Goal: Information Seeking & Learning: Learn about a topic

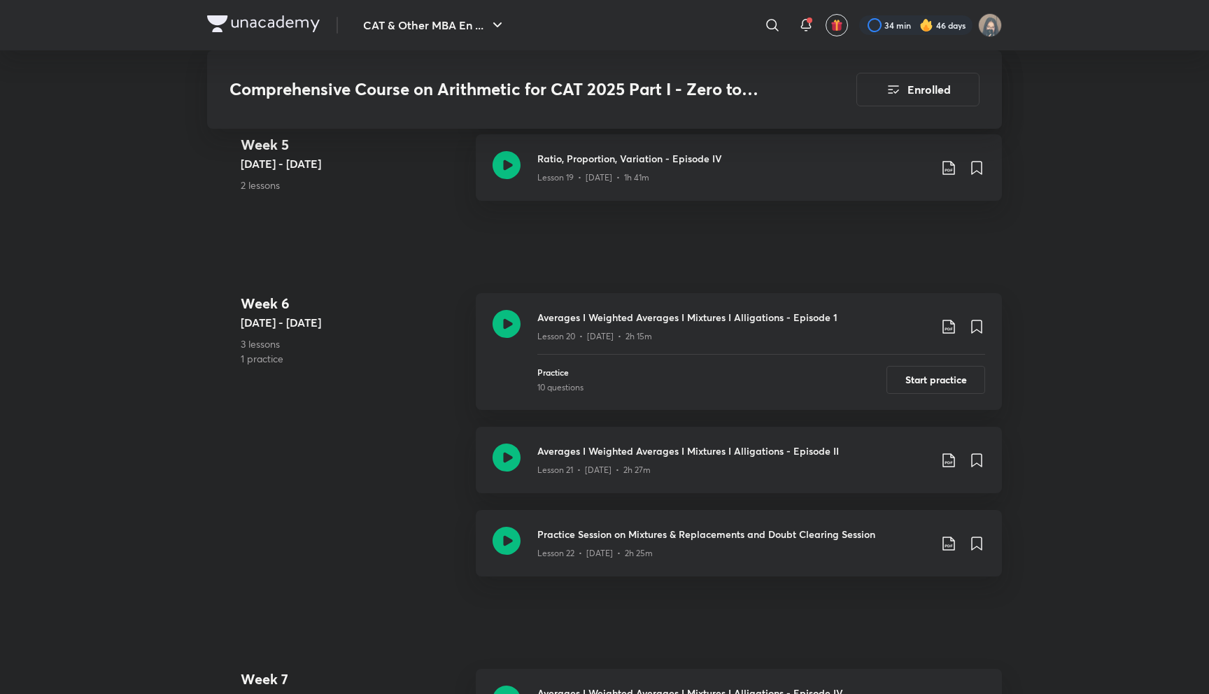
scroll to position [2707, 0]
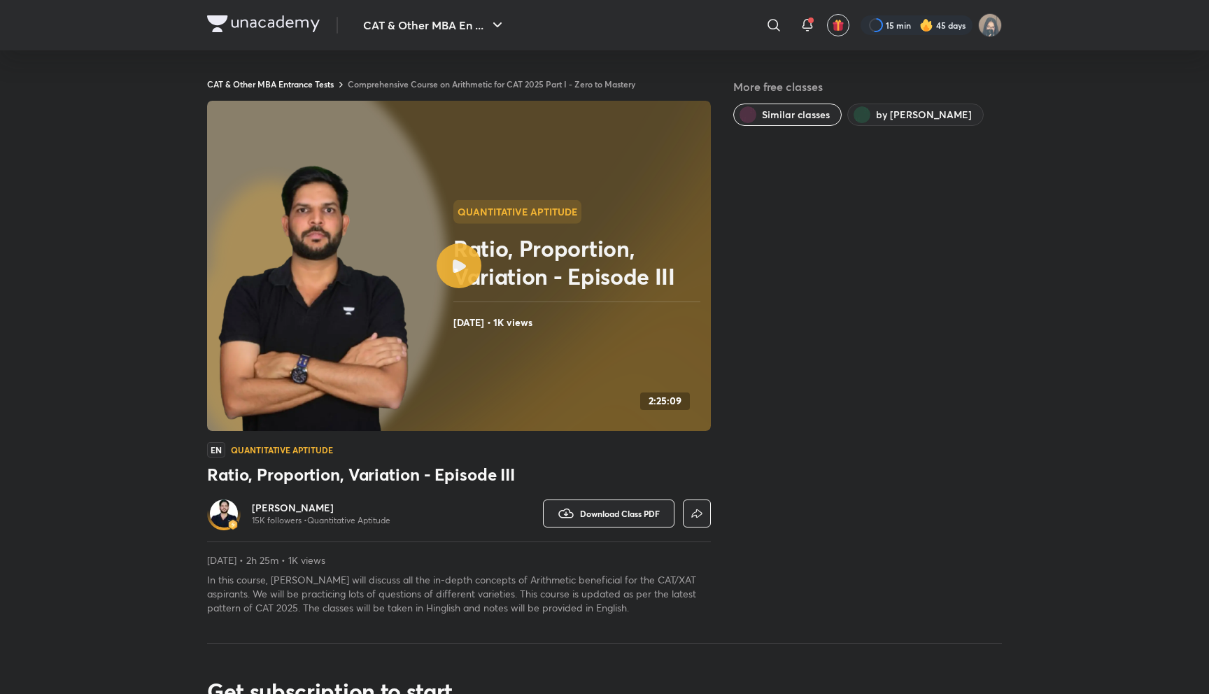
click at [546, 86] on link "Comprehensive Course on Arithmetic for CAT 2025 Part I - Zero to Mastery" at bounding box center [491, 83] width 287 height 11
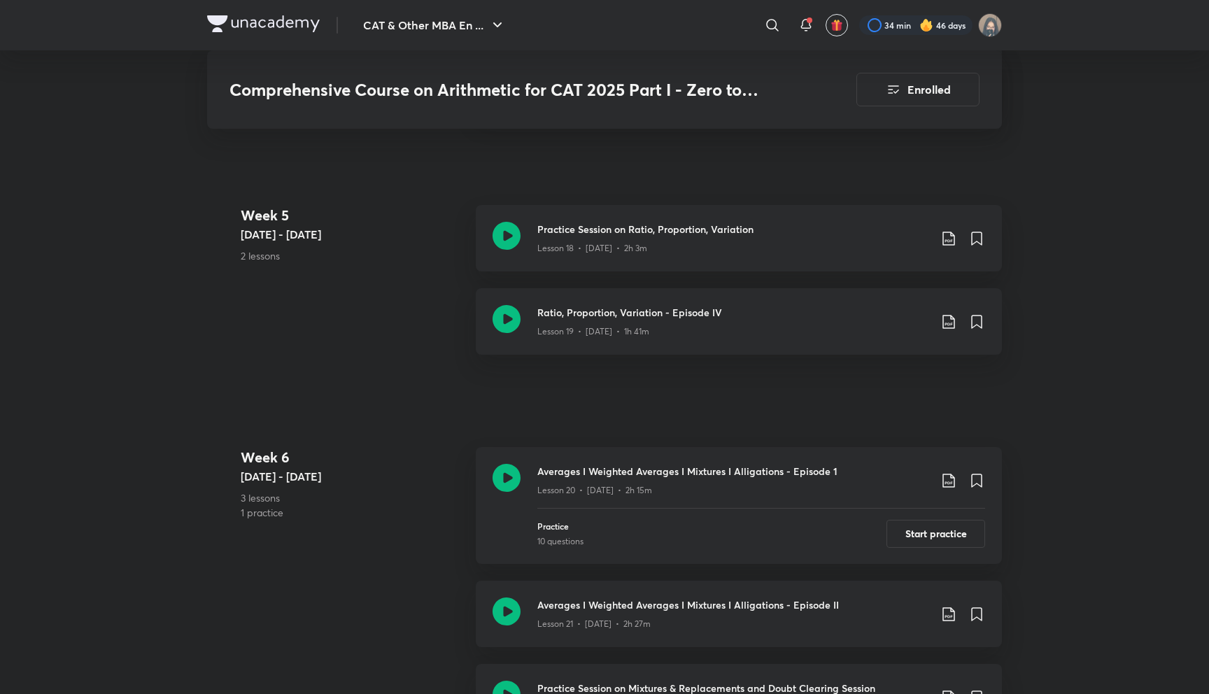
scroll to position [2730, 0]
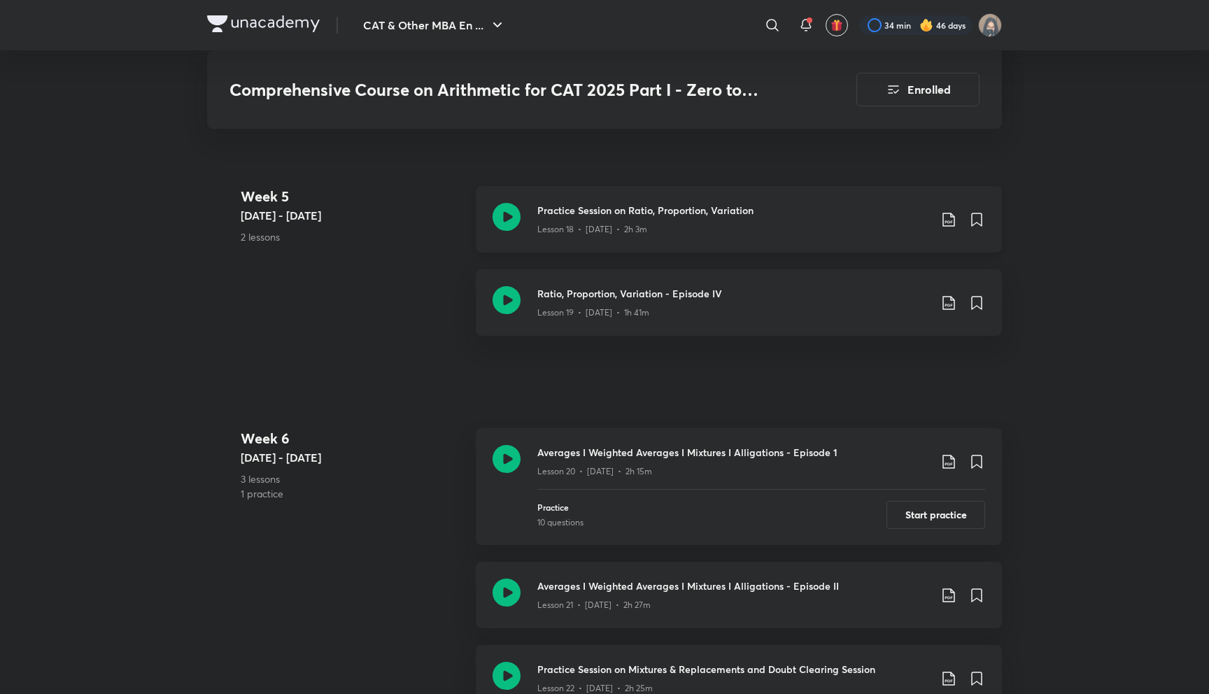
click at [663, 206] on h3 "Practice Session on Ratio, Proportion, Variation" at bounding box center [733, 210] width 392 height 15
